Goal: Use online tool/utility: Use online tool/utility

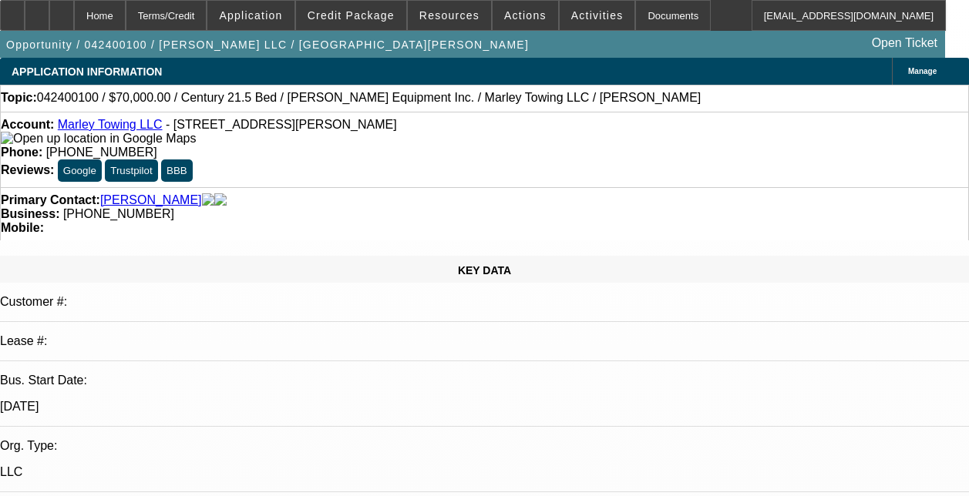
select select "0"
select select "2"
select select "0.1"
select select "4"
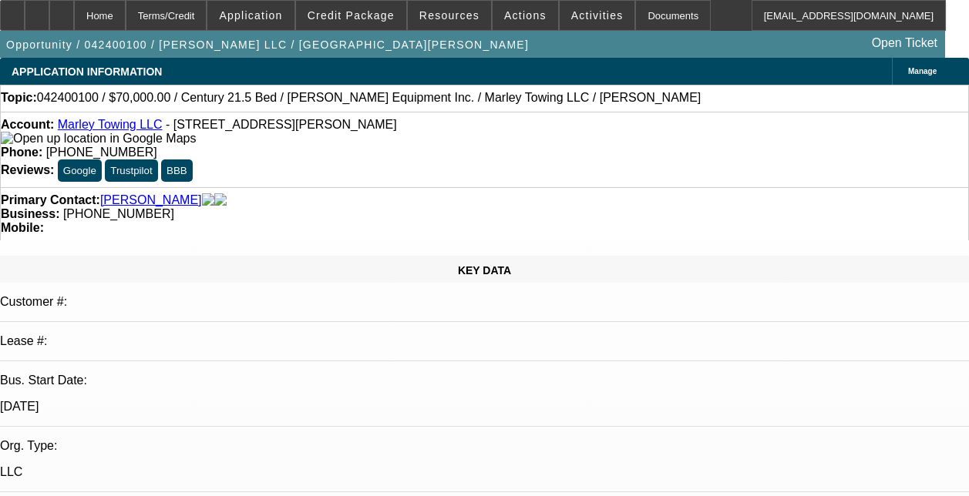
select select "0"
select select "2"
select select "0.1"
select select "4"
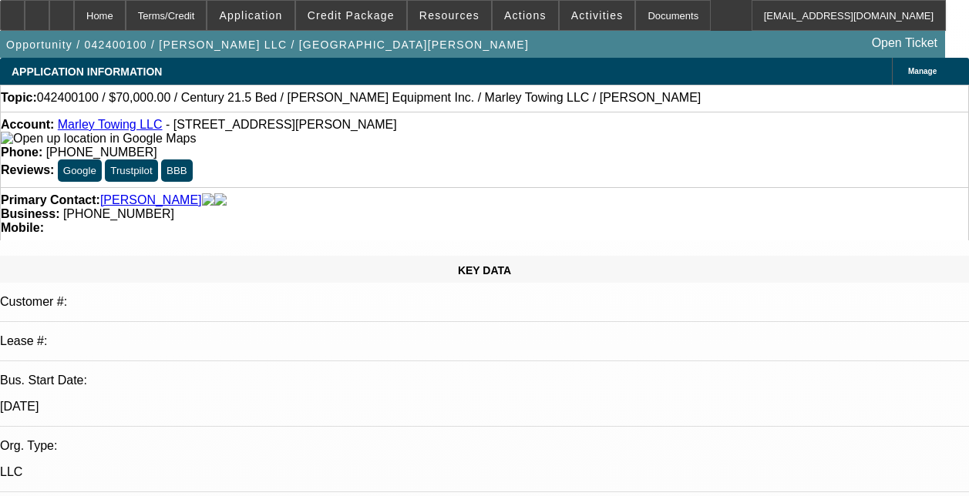
select select "0"
select select "2"
select select "0.1"
select select "4"
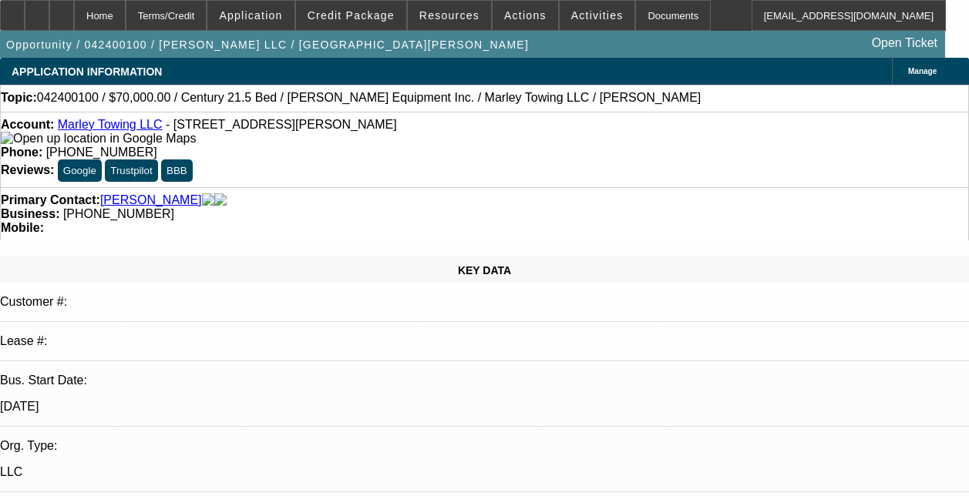
select select "0"
select select "2"
select select "0.1"
select select "4"
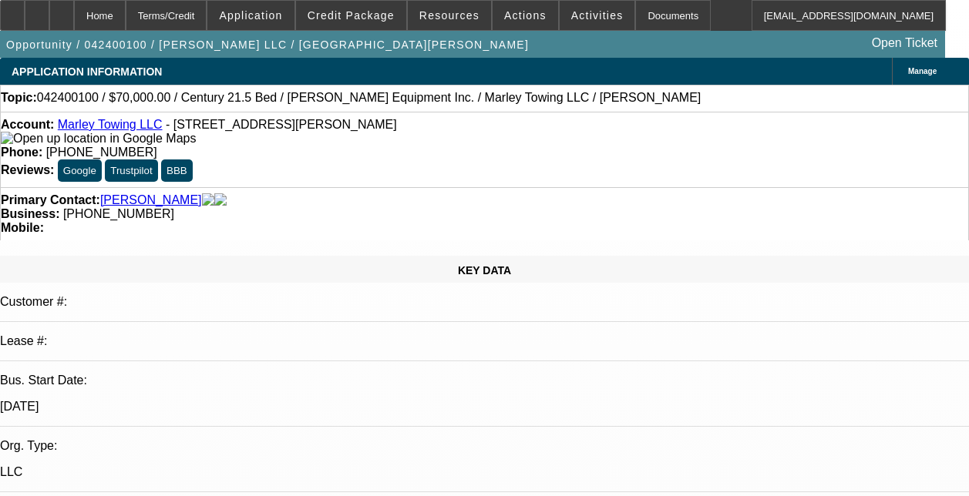
scroll to position [77, 0]
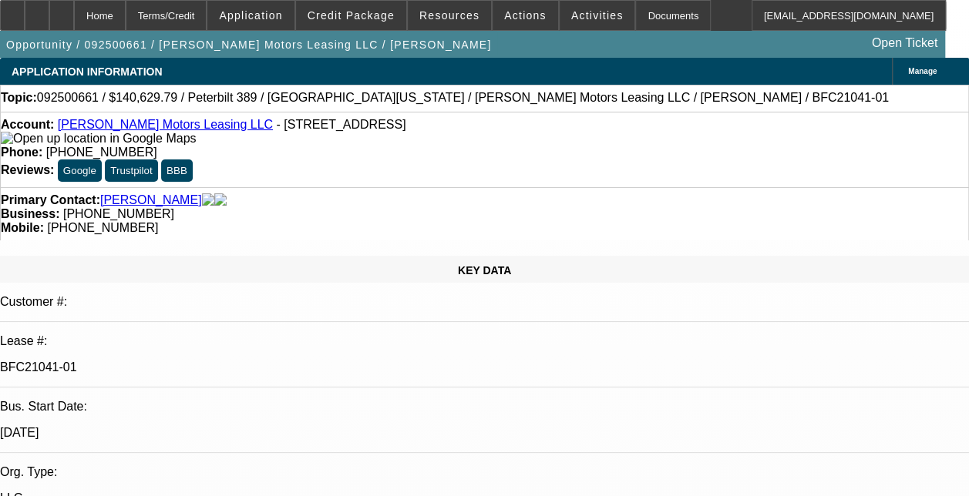
select select "0"
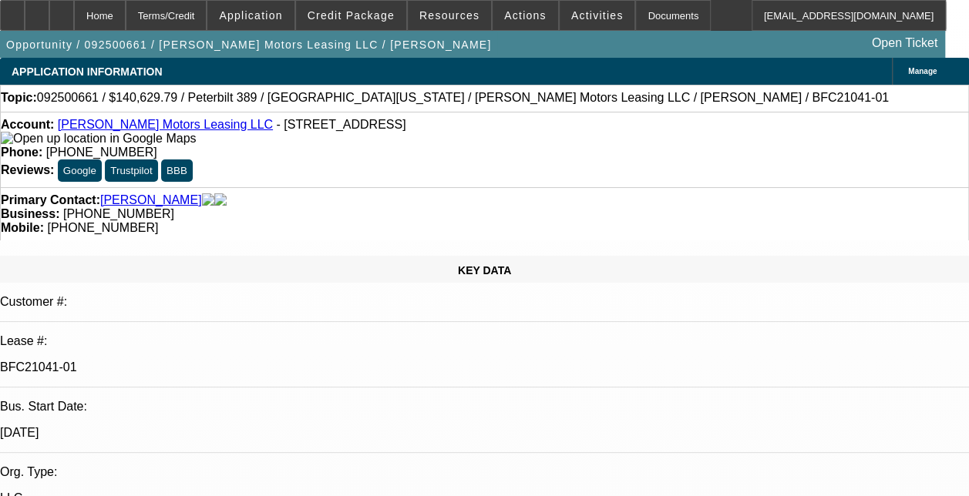
select select "0"
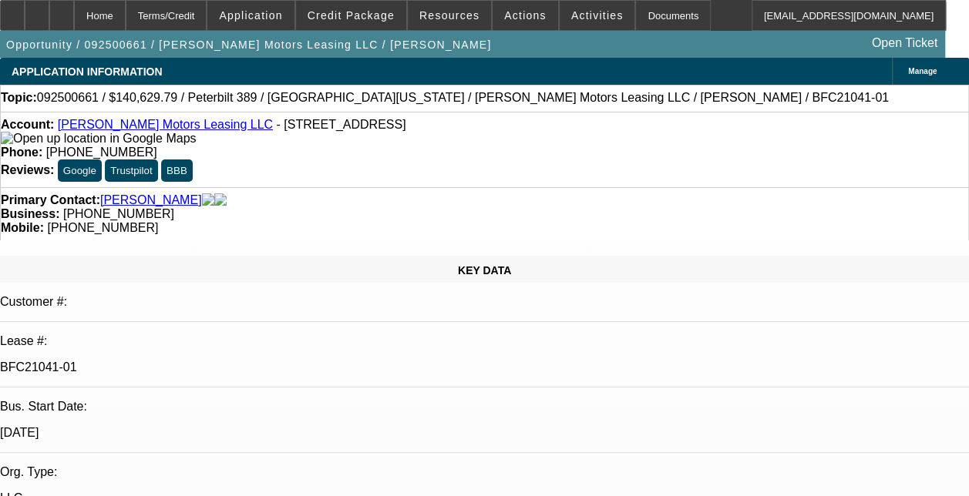
select select "0"
select select "1"
select select "2"
select select "6"
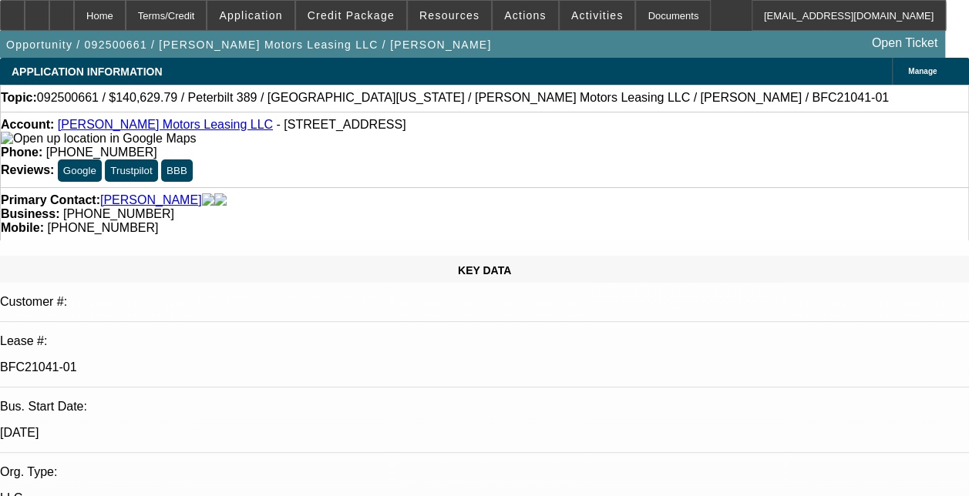
select select "1"
select select "6"
select select "1"
select select "2"
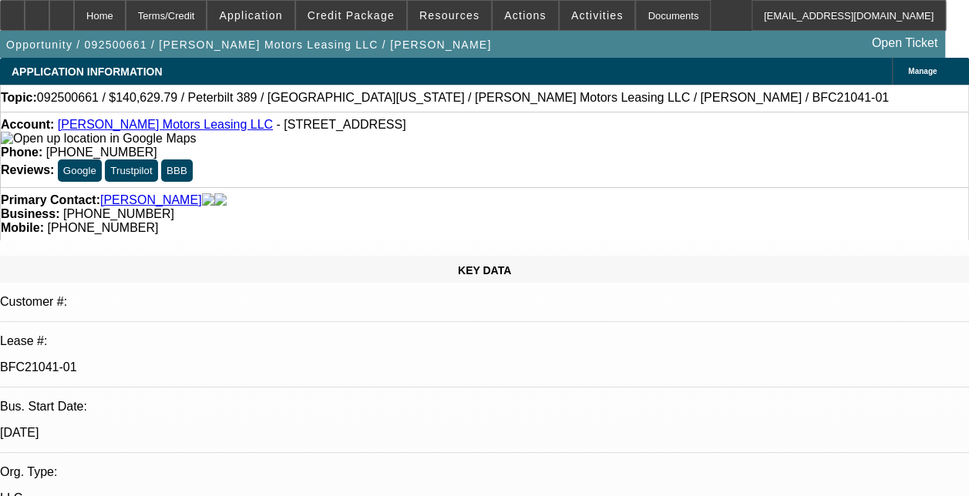
select select "6"
select select "1"
select select "6"
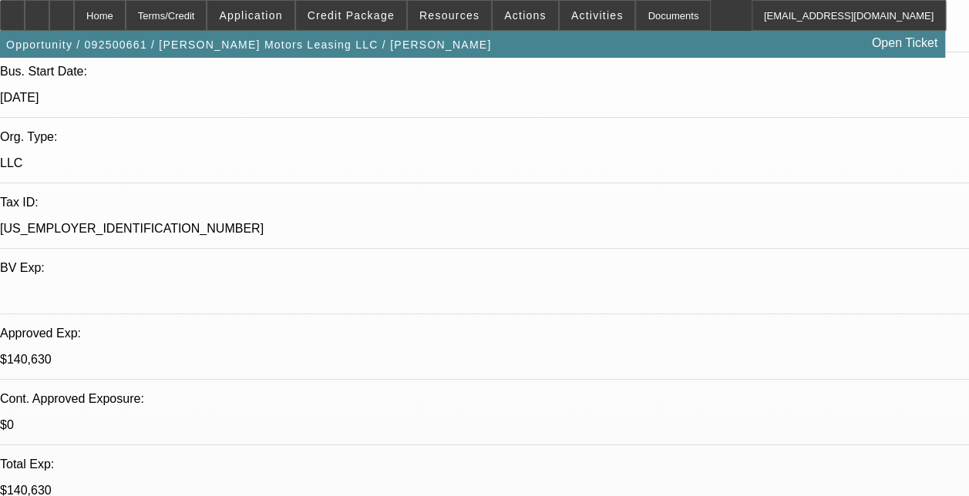
scroll to position [337, 0]
